Goal: Task Accomplishment & Management: Complete application form

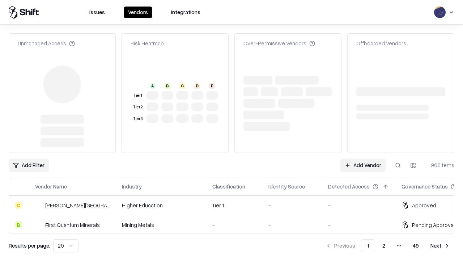
click at [363, 159] on link "Add Vendor" at bounding box center [363, 165] width 45 height 13
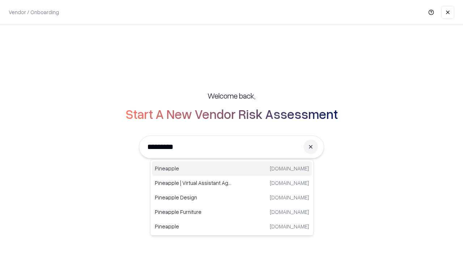
click at [232, 168] on div "Pineapple [DOMAIN_NAME]" at bounding box center [232, 168] width 160 height 14
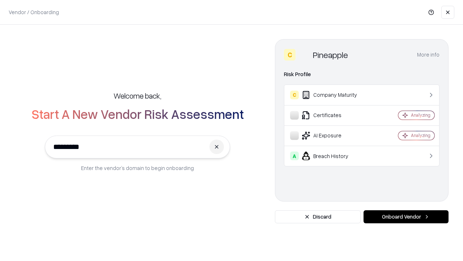
type input "*********"
click at [406, 216] on button "Onboard Vendor" at bounding box center [406, 216] width 85 height 13
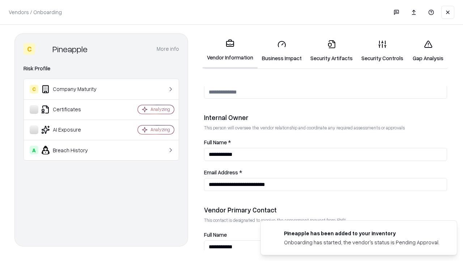
scroll to position [375, 0]
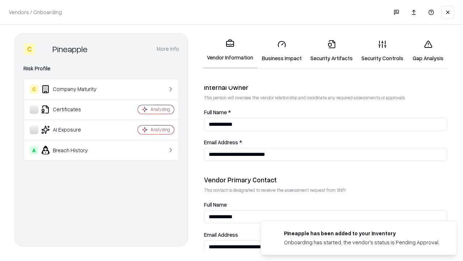
click at [282, 51] on link "Business Impact" at bounding box center [282, 51] width 49 height 34
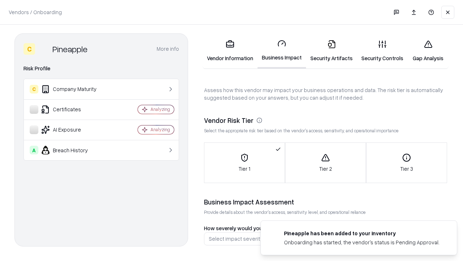
click at [332, 51] on link "Security Artifacts" at bounding box center [331, 51] width 51 height 34
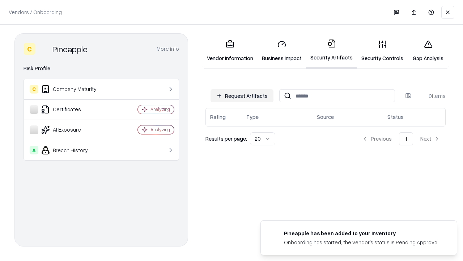
click at [242, 96] on button "Request Artifacts" at bounding box center [242, 95] width 63 height 13
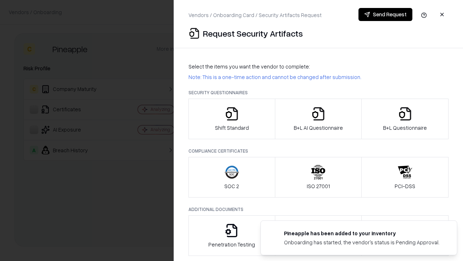
click at [232, 119] on icon "button" at bounding box center [232, 113] width 14 height 14
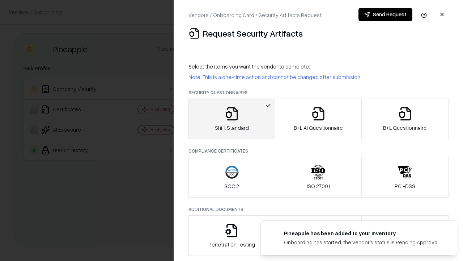
click at [386, 14] on button "Send Request" at bounding box center [386, 14] width 54 height 13
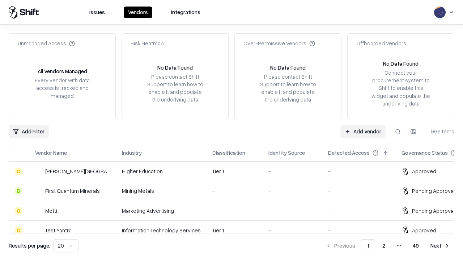
click at [398, 131] on button at bounding box center [398, 131] width 13 height 13
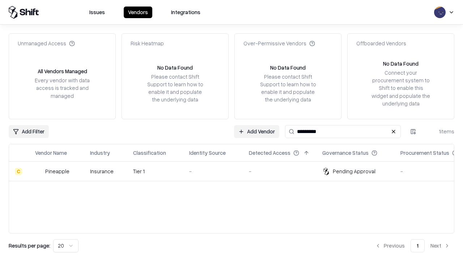
type input "*********"
click at [236, 171] on div "-" at bounding box center [213, 171] width 48 height 8
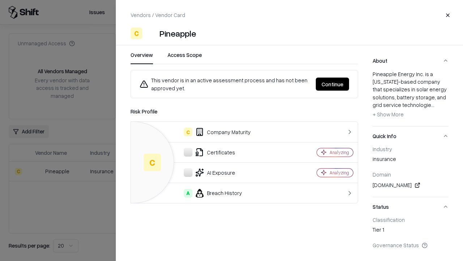
click at [333, 84] on button "Continue" at bounding box center [332, 83] width 33 height 13
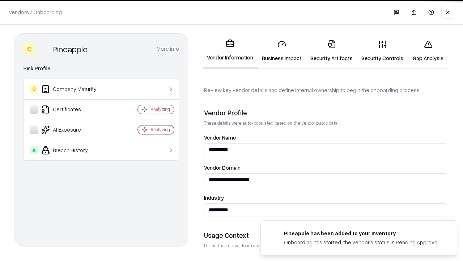
click at [332, 51] on link "Security Artifacts" at bounding box center [331, 51] width 51 height 34
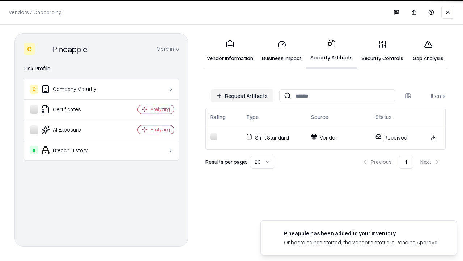
click at [428, 51] on link "Gap Analysis" at bounding box center [428, 51] width 41 height 34
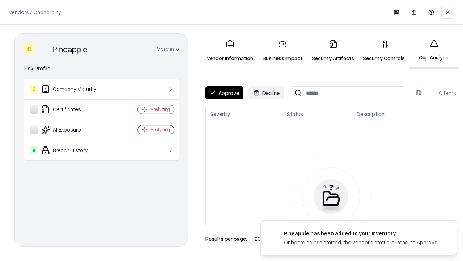
click at [224, 93] on button "Approve" at bounding box center [225, 92] width 38 height 13
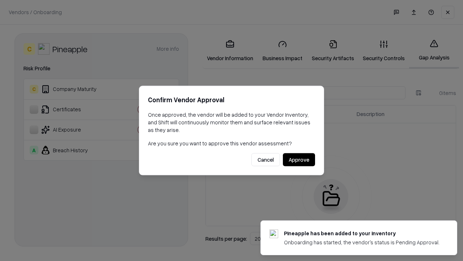
click at [299, 159] on button "Approve" at bounding box center [299, 159] width 32 height 13
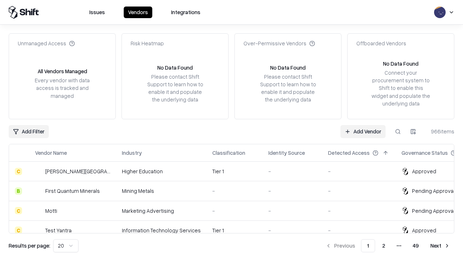
type input "*********"
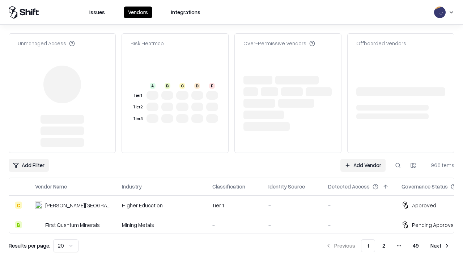
click at [363, 159] on link "Add Vendor" at bounding box center [363, 165] width 45 height 13
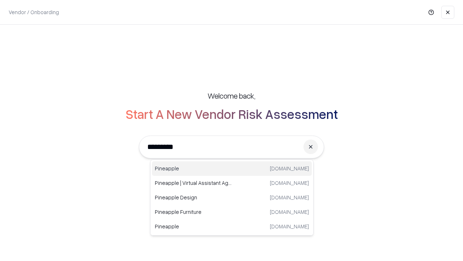
click at [232, 168] on div "Pineapple [DOMAIN_NAME]" at bounding box center [232, 168] width 160 height 14
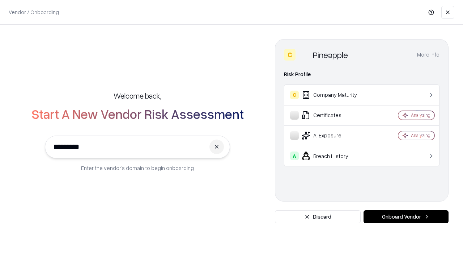
type input "*********"
click at [406, 216] on button "Onboard Vendor" at bounding box center [406, 216] width 85 height 13
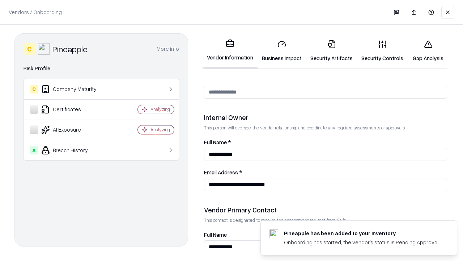
scroll to position [375, 0]
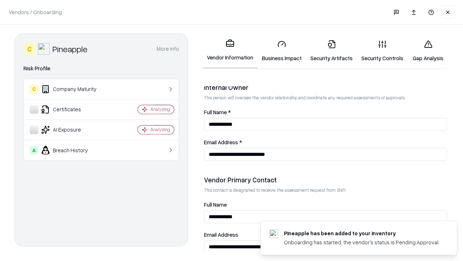
click at [428, 51] on link "Gap Analysis" at bounding box center [428, 51] width 41 height 34
